Goal: Task Accomplishment & Management: Manage account settings

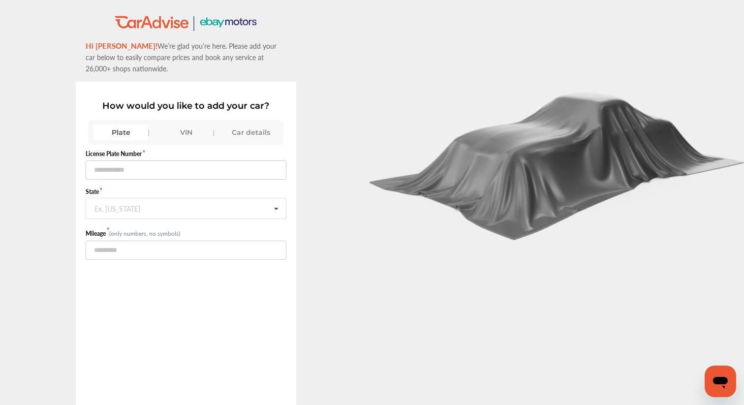
click at [172, 133] on div "VIN" at bounding box center [185, 132] width 55 height 16
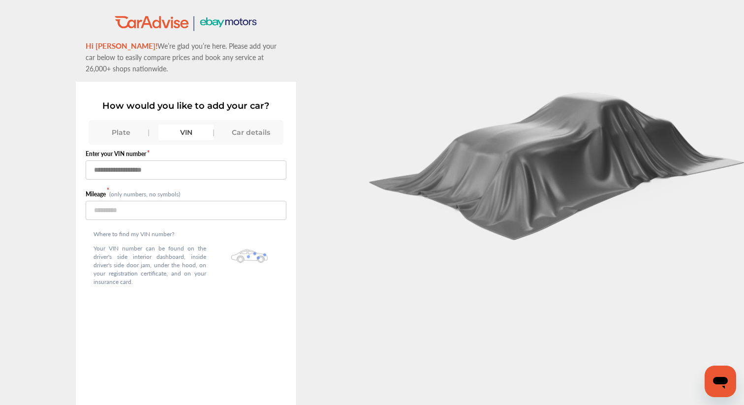
click at [163, 168] on input "text" at bounding box center [186, 169] width 201 height 19
paste input "**********"
type input "**********"
click at [141, 208] on input "number" at bounding box center [186, 210] width 201 height 19
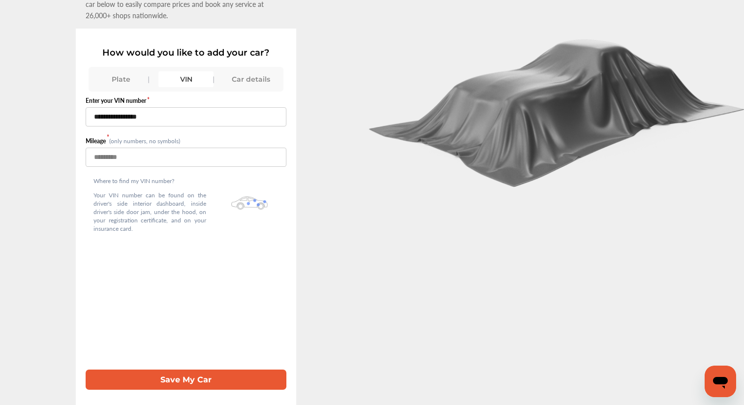
scroll to position [61, 0]
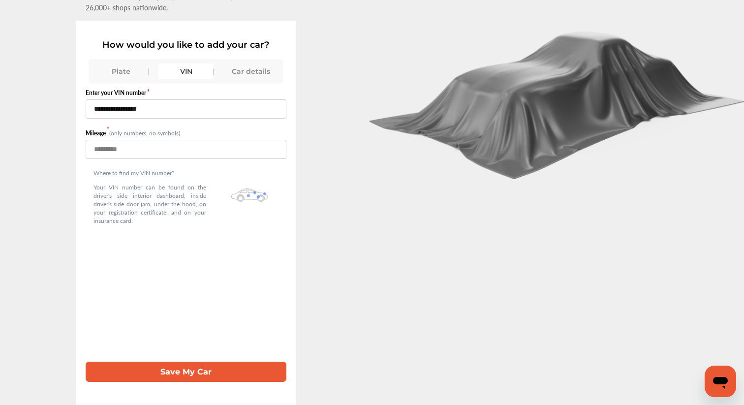
type input "***"
click at [165, 366] on button "Save My Car" at bounding box center [186, 371] width 201 height 20
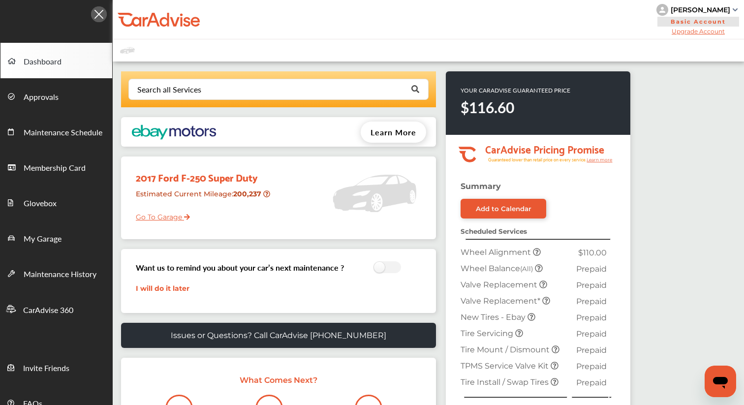
click at [178, 217] on link "Go To Garage" at bounding box center [158, 214] width 61 height 19
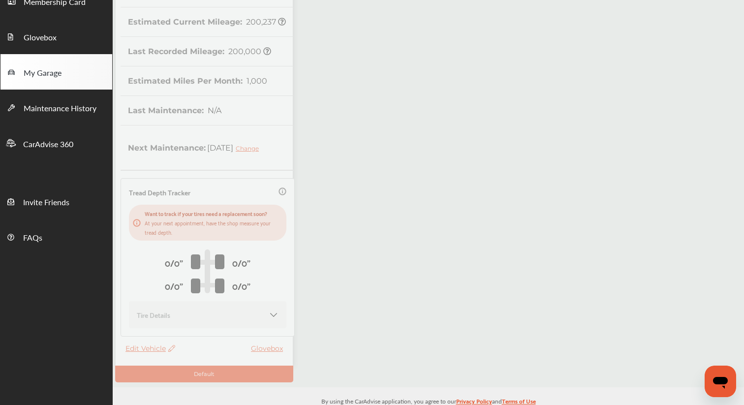
scroll to position [185, 0]
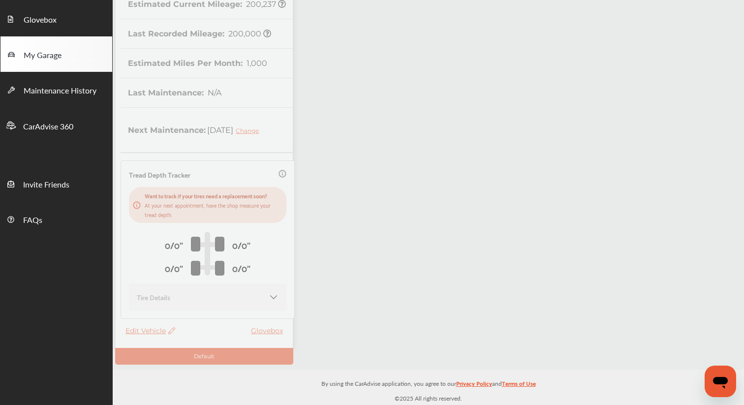
click at [171, 332] on div "2017 Ford F-250 Super Duty VIN : 2FT7W2861HED92558 Estimated Current Mileage : …" at bounding box center [204, 138] width 183 height 452
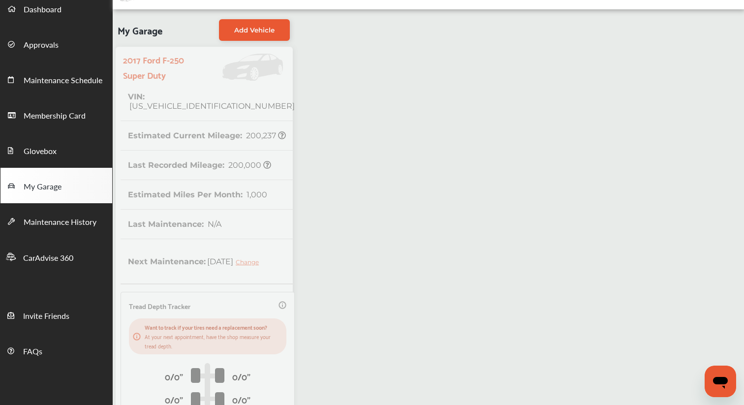
scroll to position [0, 0]
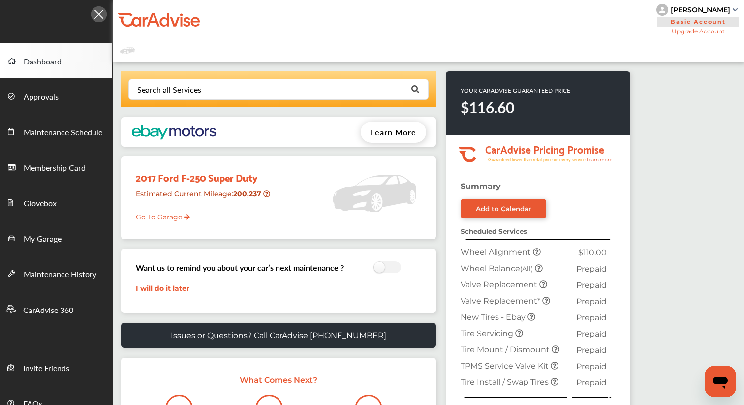
click at [175, 218] on link "Go To Garage" at bounding box center [158, 214] width 61 height 19
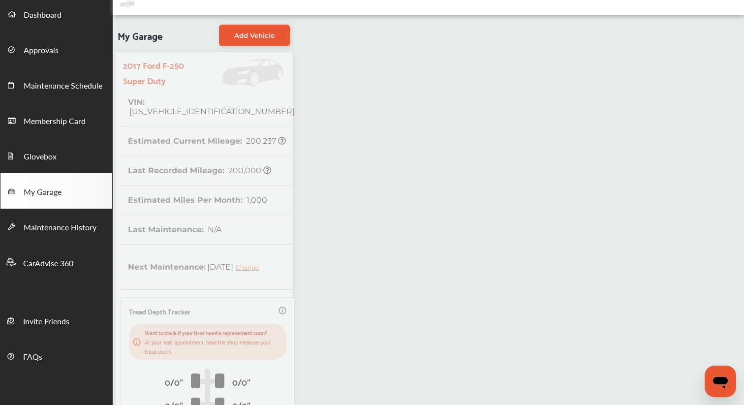
scroll to position [145, 0]
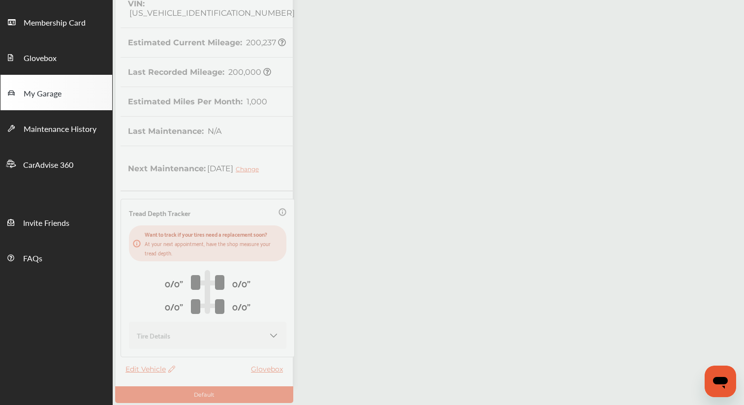
click at [169, 368] on div "2017 Ford F-250 Super Duty VIN : 2FT7W2861HED92558 Estimated Current Mileage : …" at bounding box center [204, 177] width 183 height 452
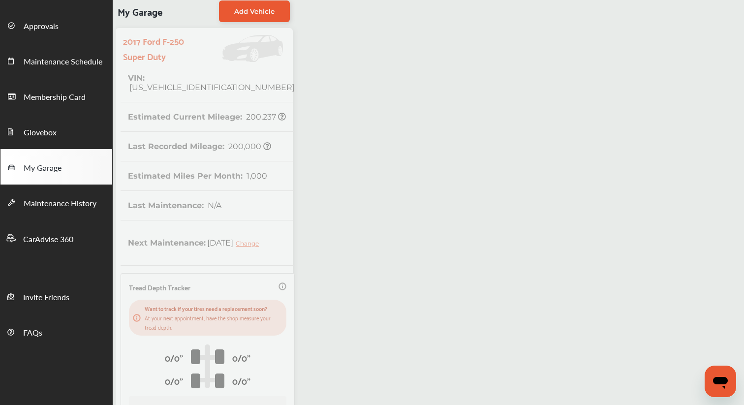
scroll to position [73, 0]
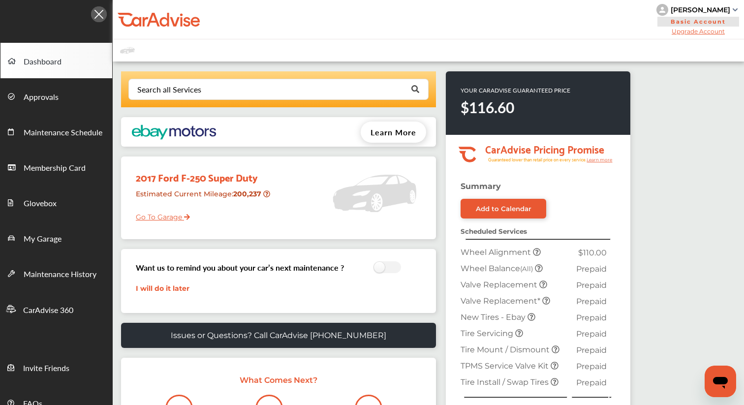
click at [149, 221] on link "Go To Garage" at bounding box center [158, 214] width 61 height 19
